Goal: Navigation & Orientation: Find specific page/section

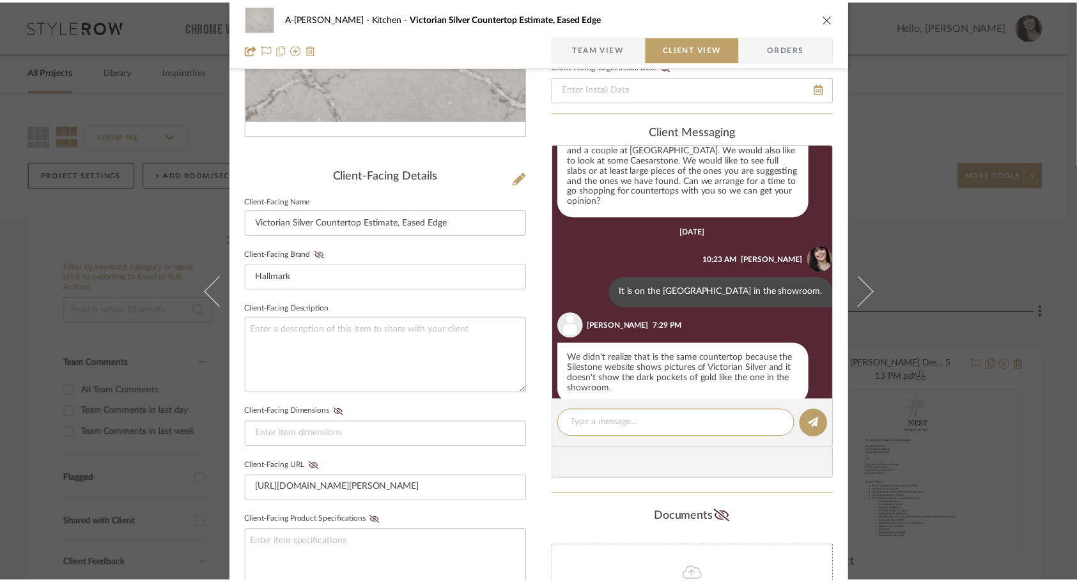
scroll to position [256, 0]
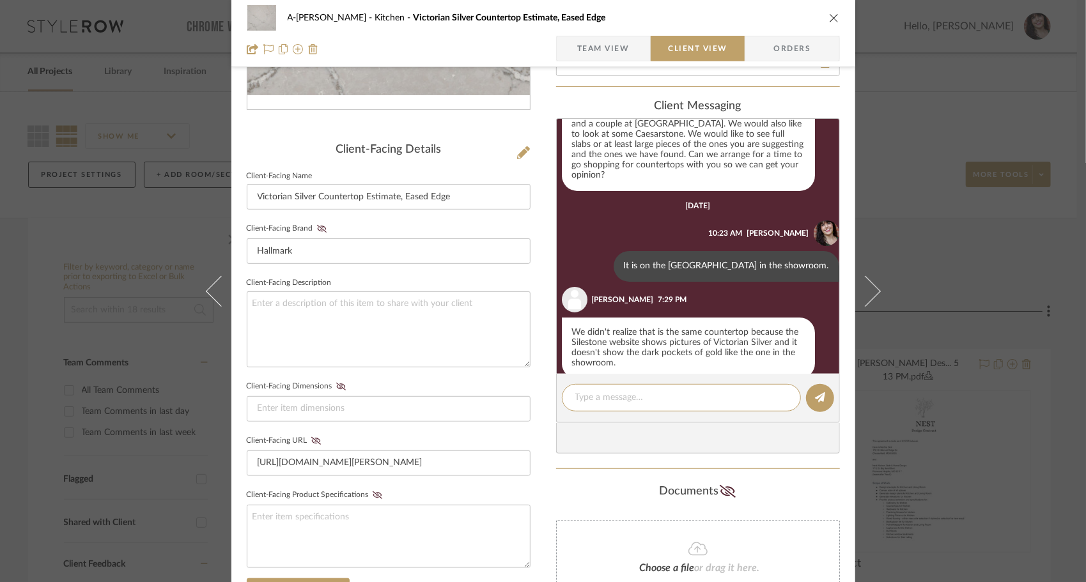
click at [829, 18] on icon "close" at bounding box center [834, 18] width 10 height 10
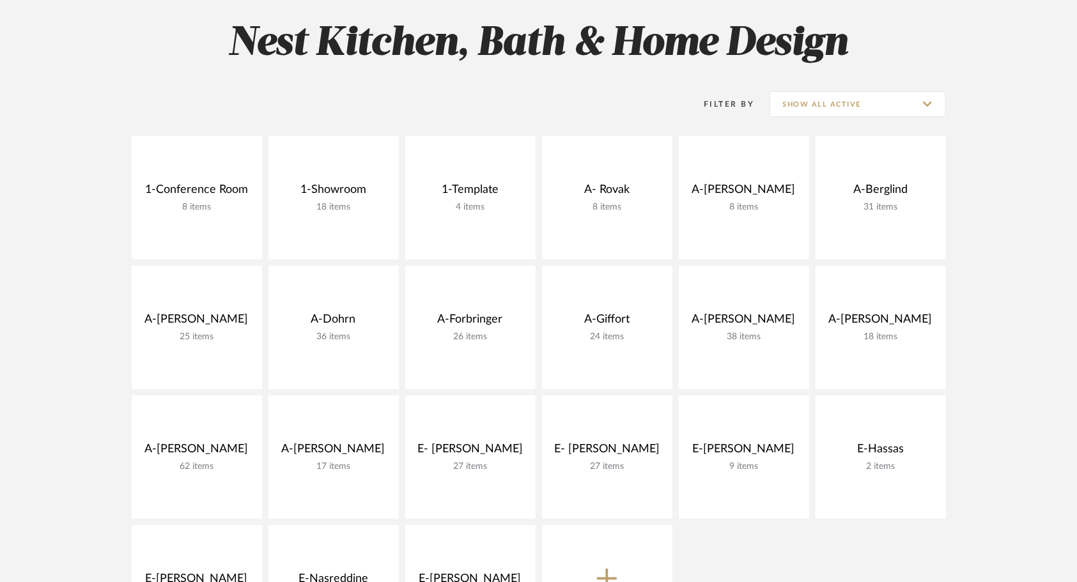
scroll to position [192, 0]
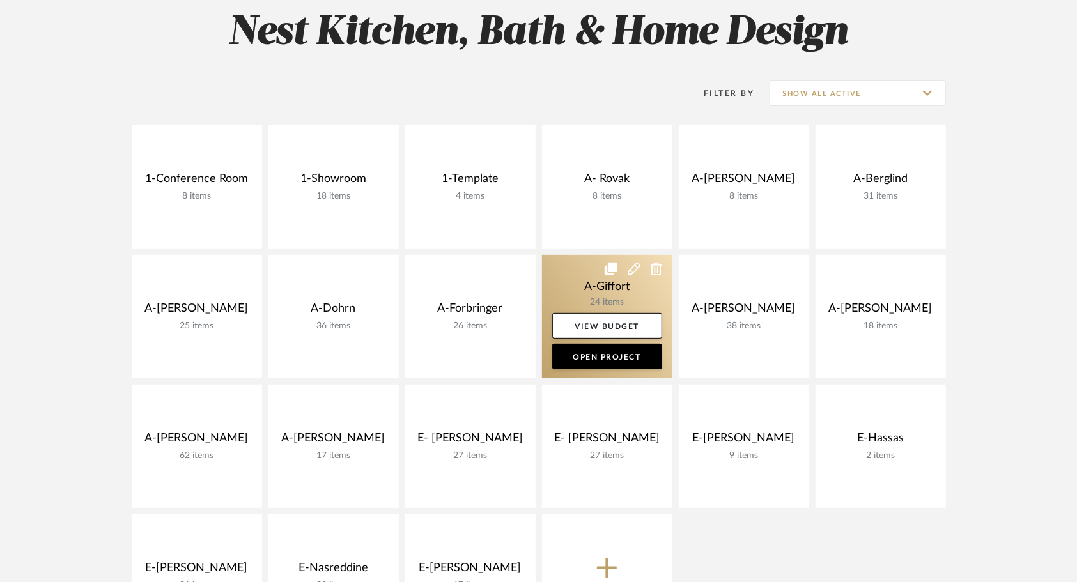
click at [573, 281] on link at bounding box center [607, 316] width 130 height 123
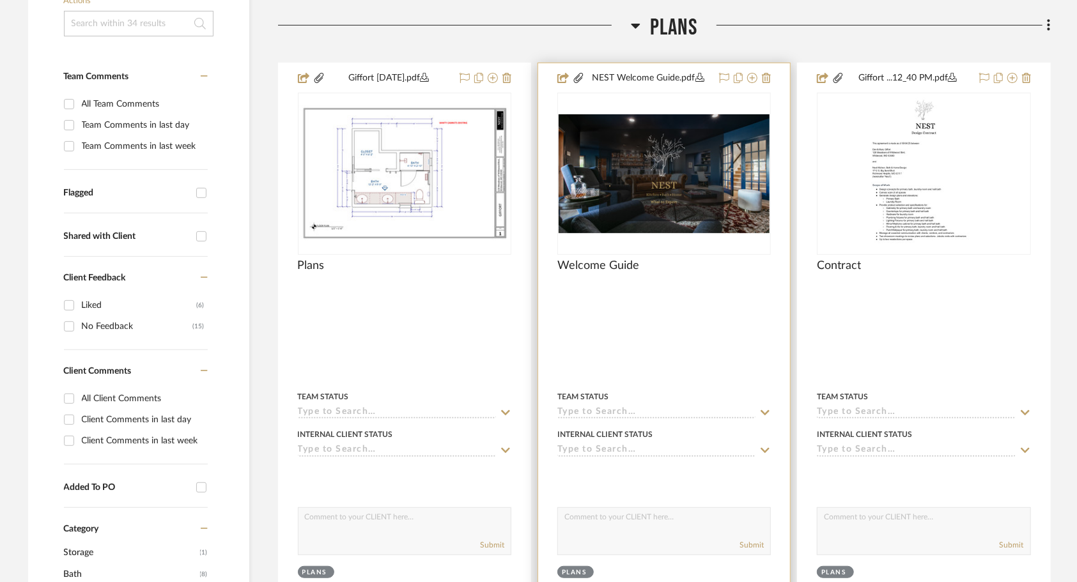
scroll to position [320, 0]
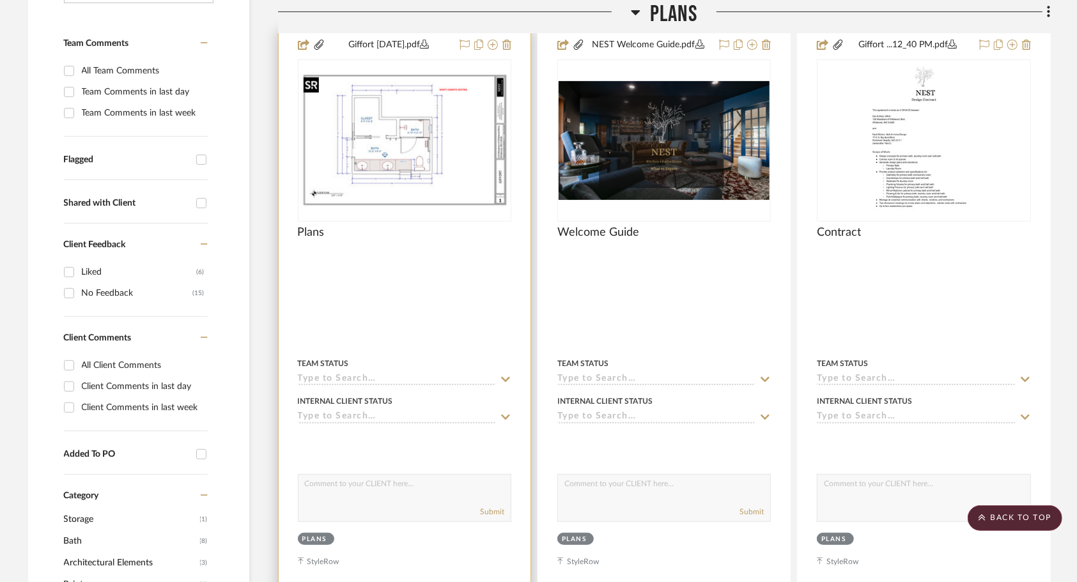
click at [0, 0] on img at bounding box center [0, 0] width 0 height 0
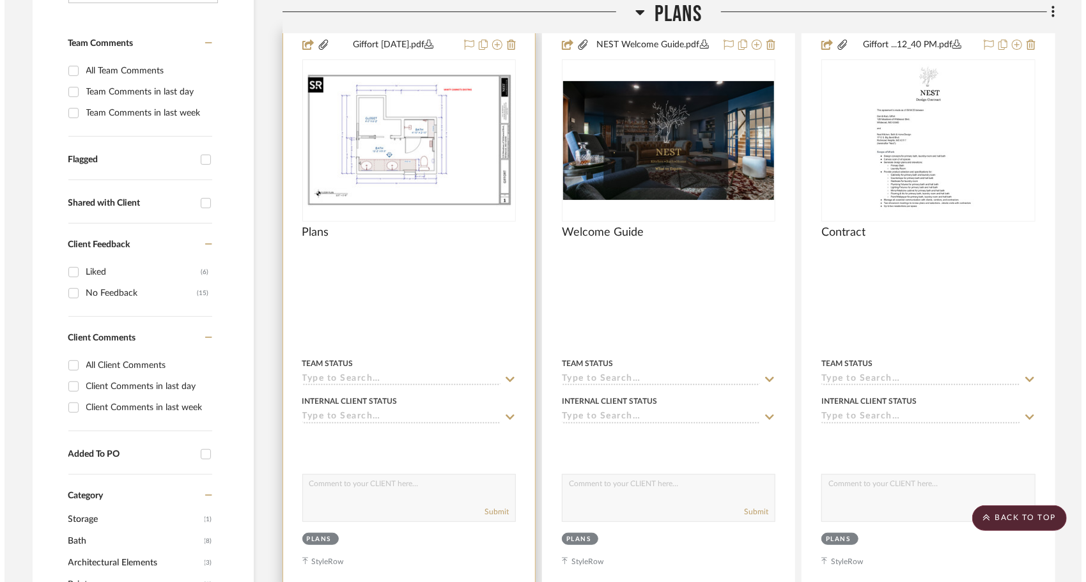
scroll to position [0, 0]
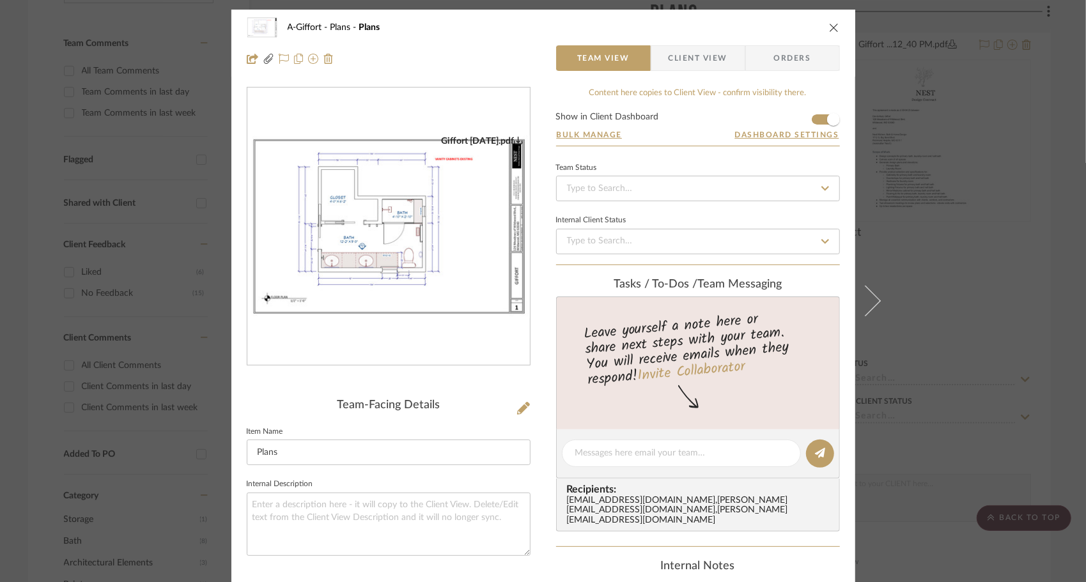
click at [302, 282] on img "0" at bounding box center [388, 226] width 282 height 183
